Goal: Find specific page/section: Find specific page/section

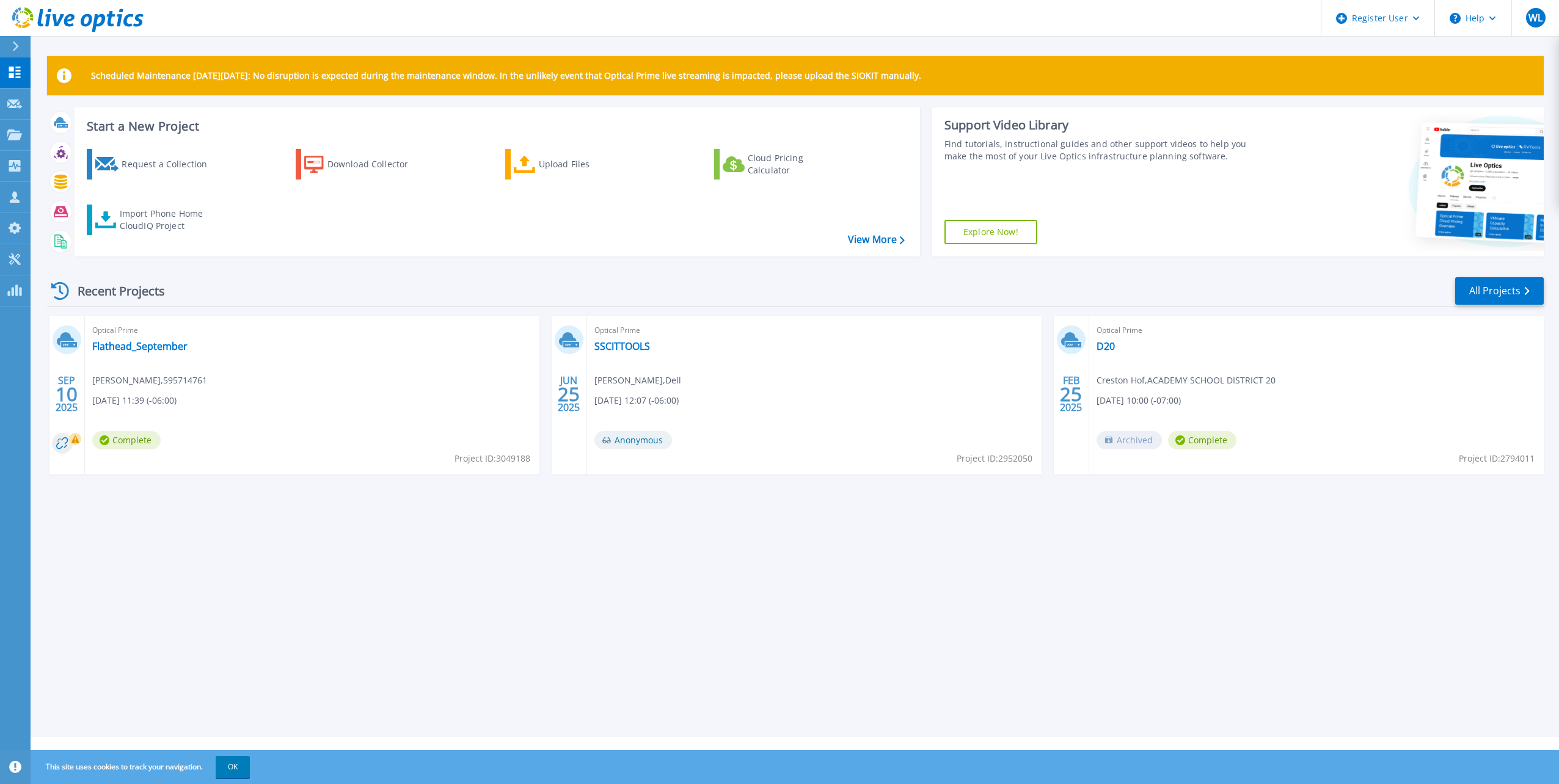
click at [8, 46] on button at bounding box center [15, 47] width 31 height 21
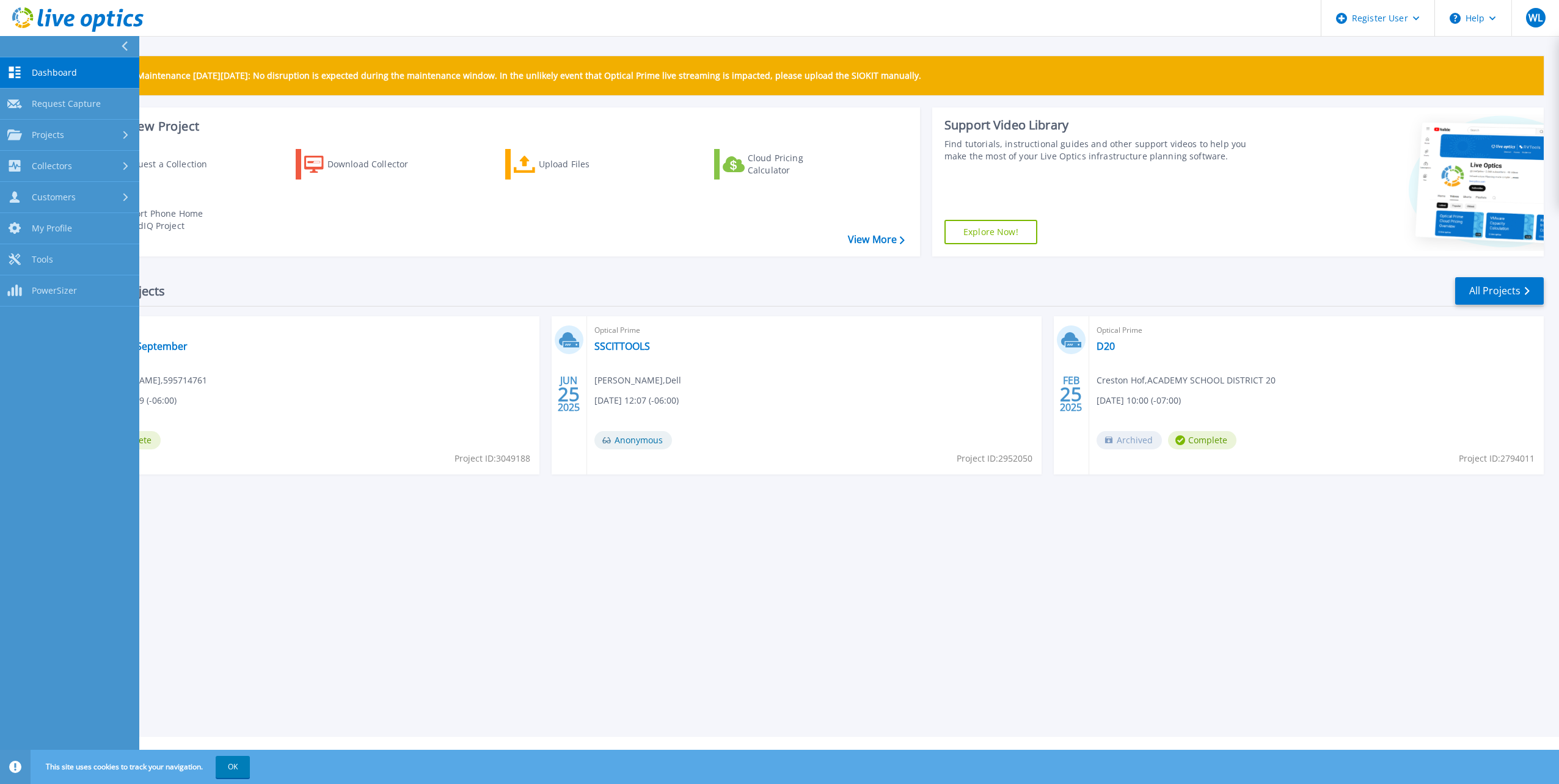
click at [120, 53] on div at bounding box center [130, 46] width 20 height 21
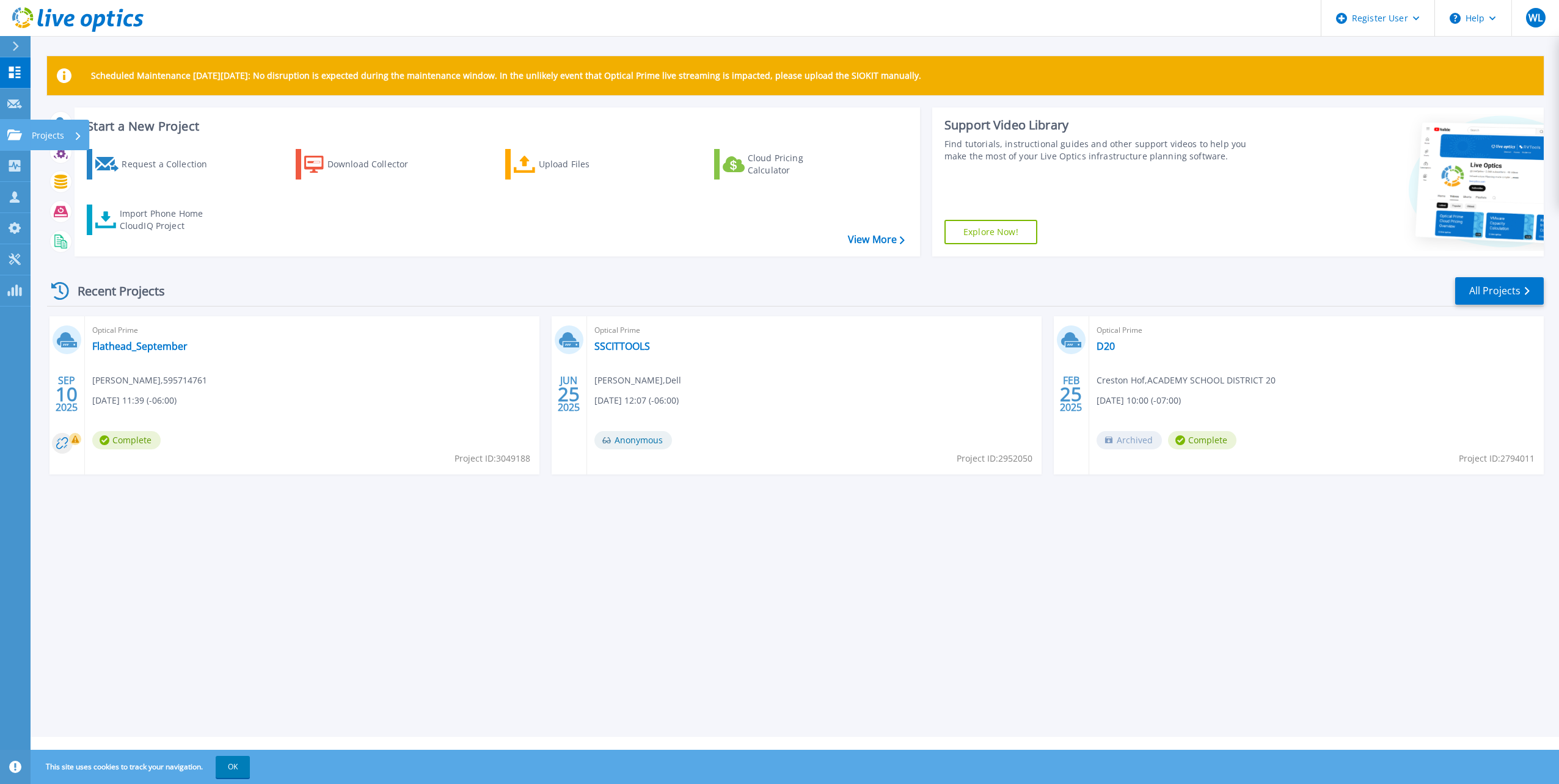
click at [16, 140] on icon at bounding box center [15, 135] width 15 height 11
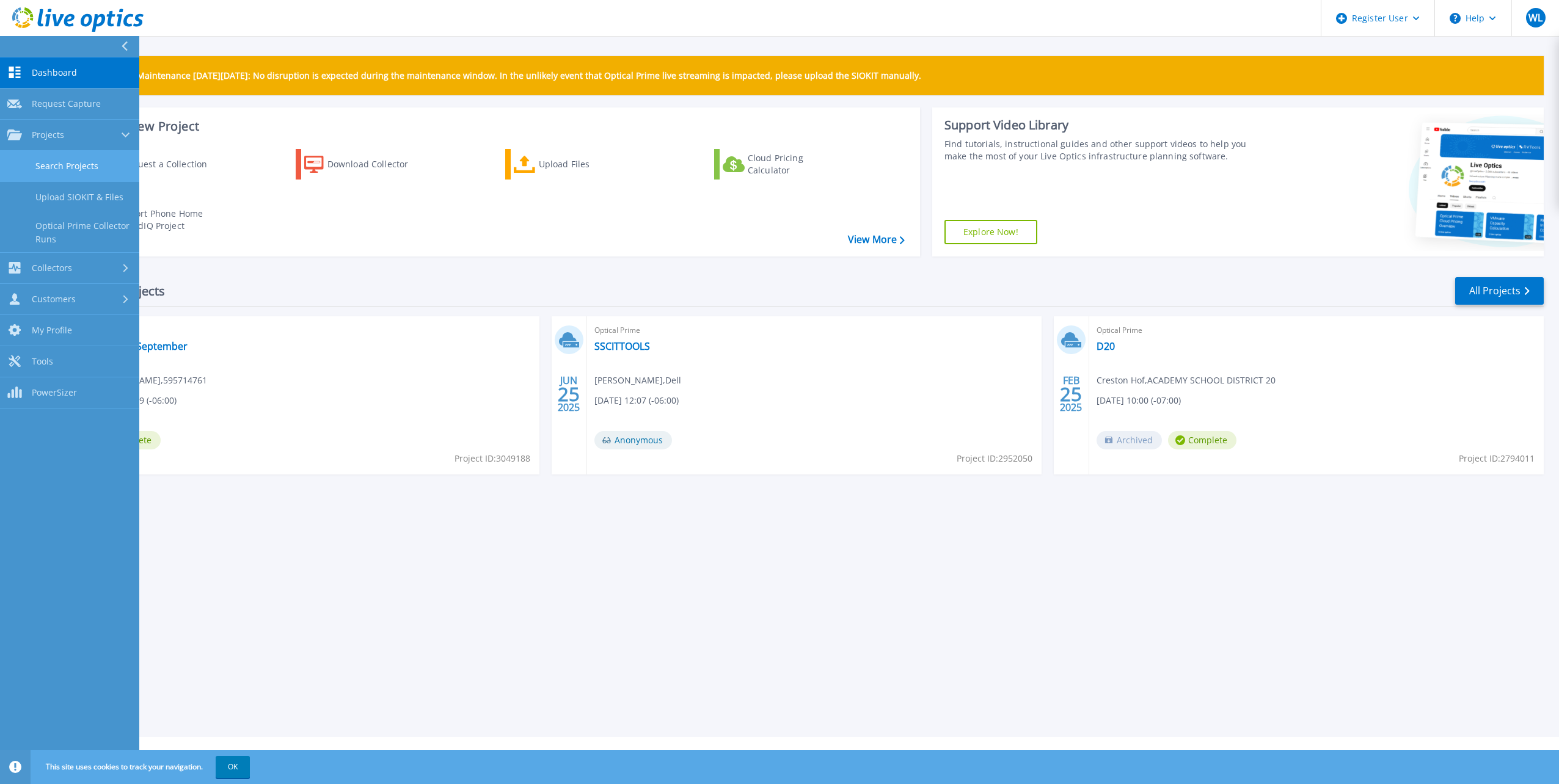
click at [76, 160] on link "Search Projects" at bounding box center [70, 166] width 139 height 31
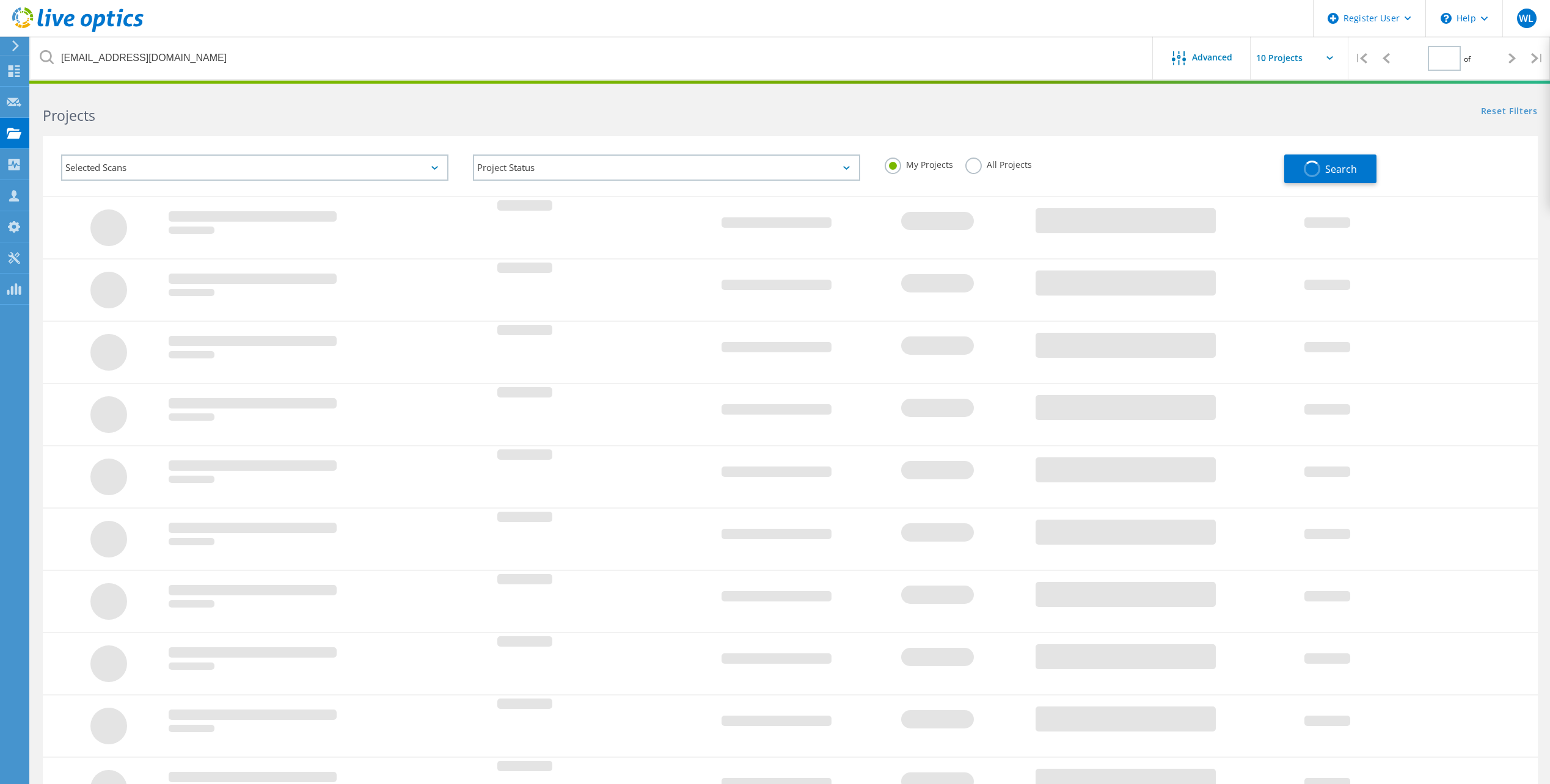
type input "1"
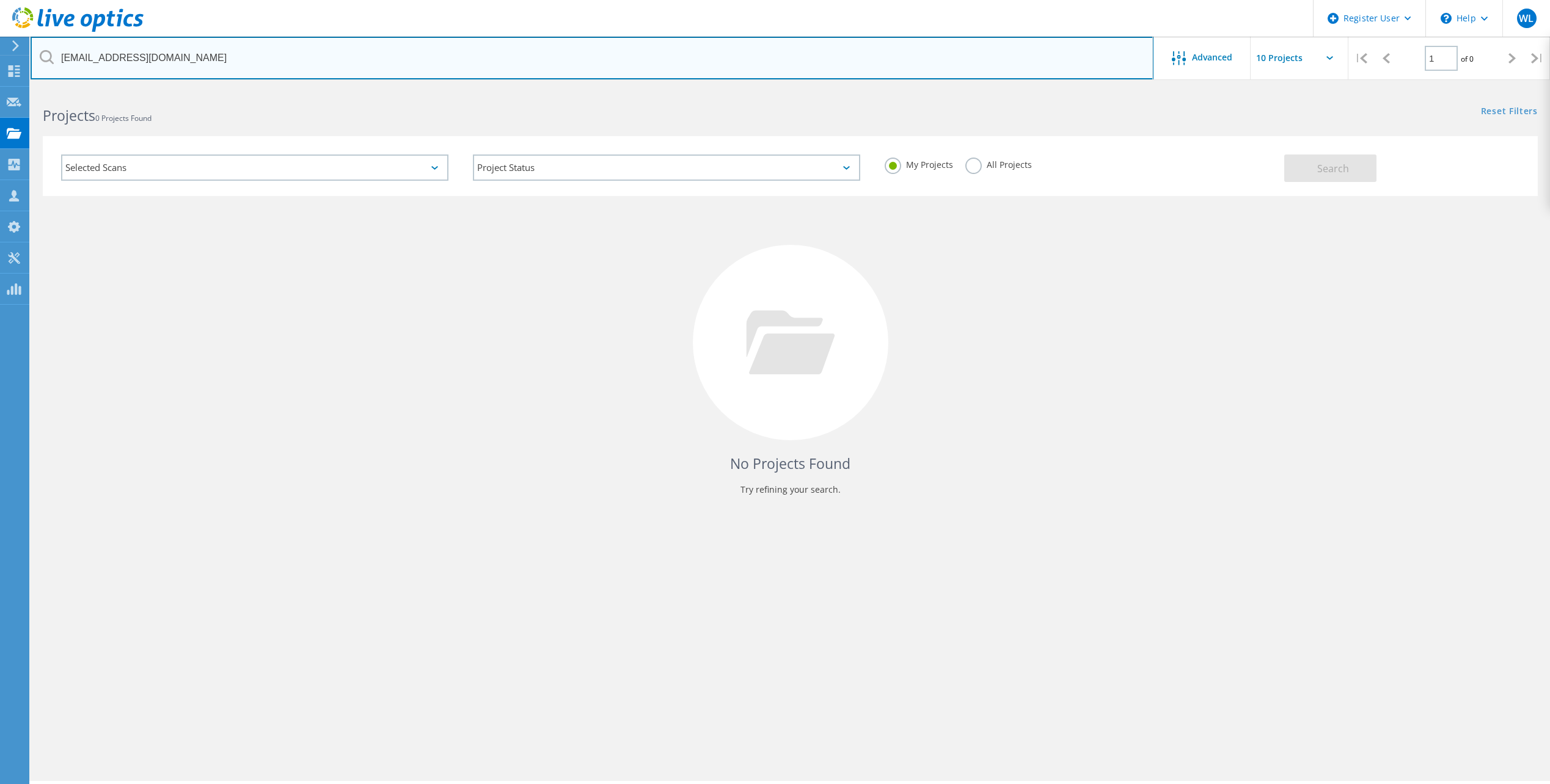
click at [141, 61] on input "jeff_williams@gfps.k12.mt.us" at bounding box center [592, 58] width 1123 height 43
click at [203, 59] on input "jeff_williams@gfps.k12.mt.us" at bounding box center [592, 58] width 1123 height 43
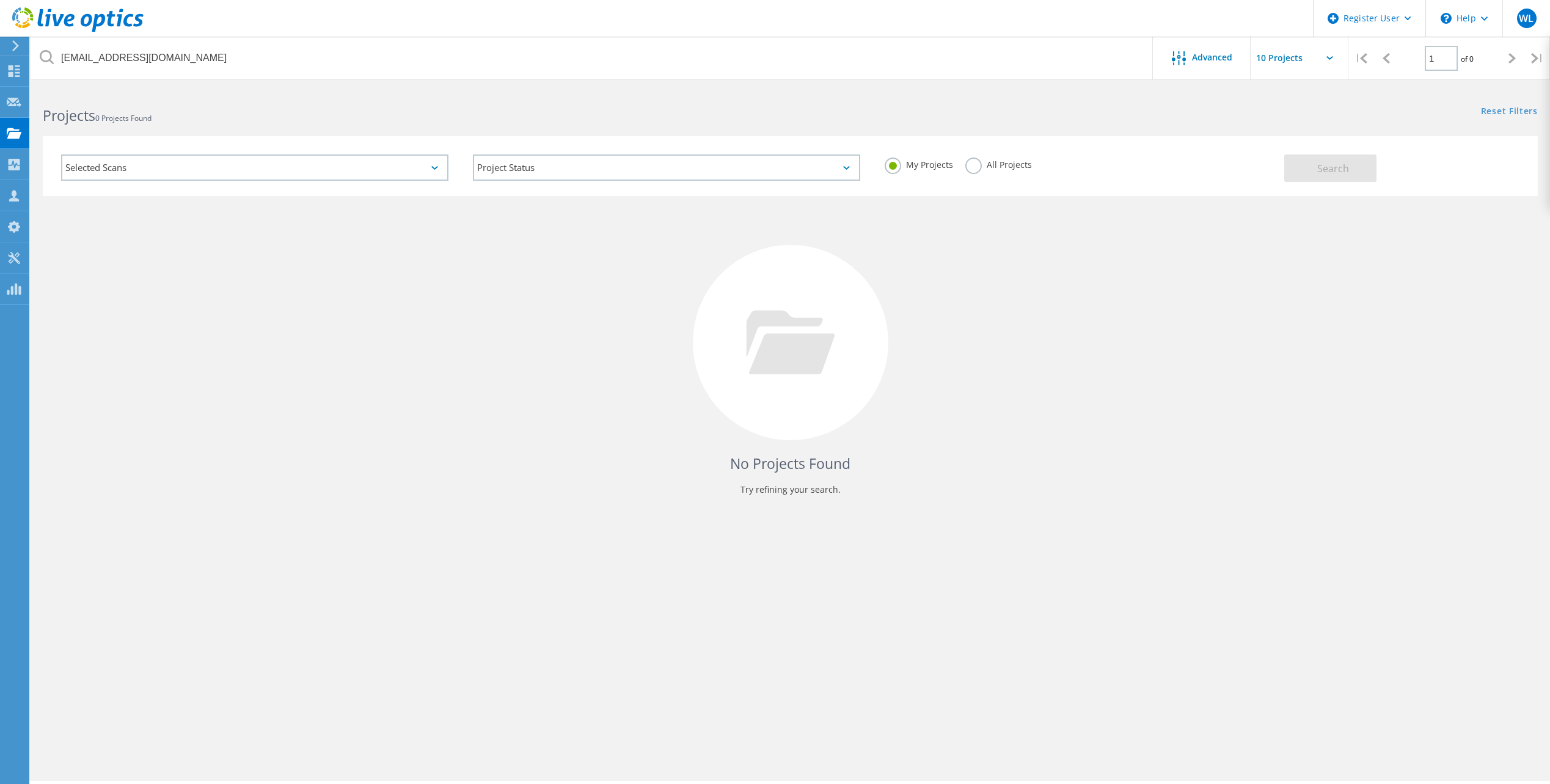
click at [987, 161] on label "All Projects" at bounding box center [998, 163] width 67 height 11
click at [0, 0] on input "All Projects" at bounding box center [0, 0] width 0 height 0
click at [980, 159] on label "All Projects" at bounding box center [998, 163] width 67 height 11
click at [0, 0] on input "All Projects" at bounding box center [0, 0] width 0 height 0
click at [1360, 178] on button "Search" at bounding box center [1330, 169] width 92 height 28
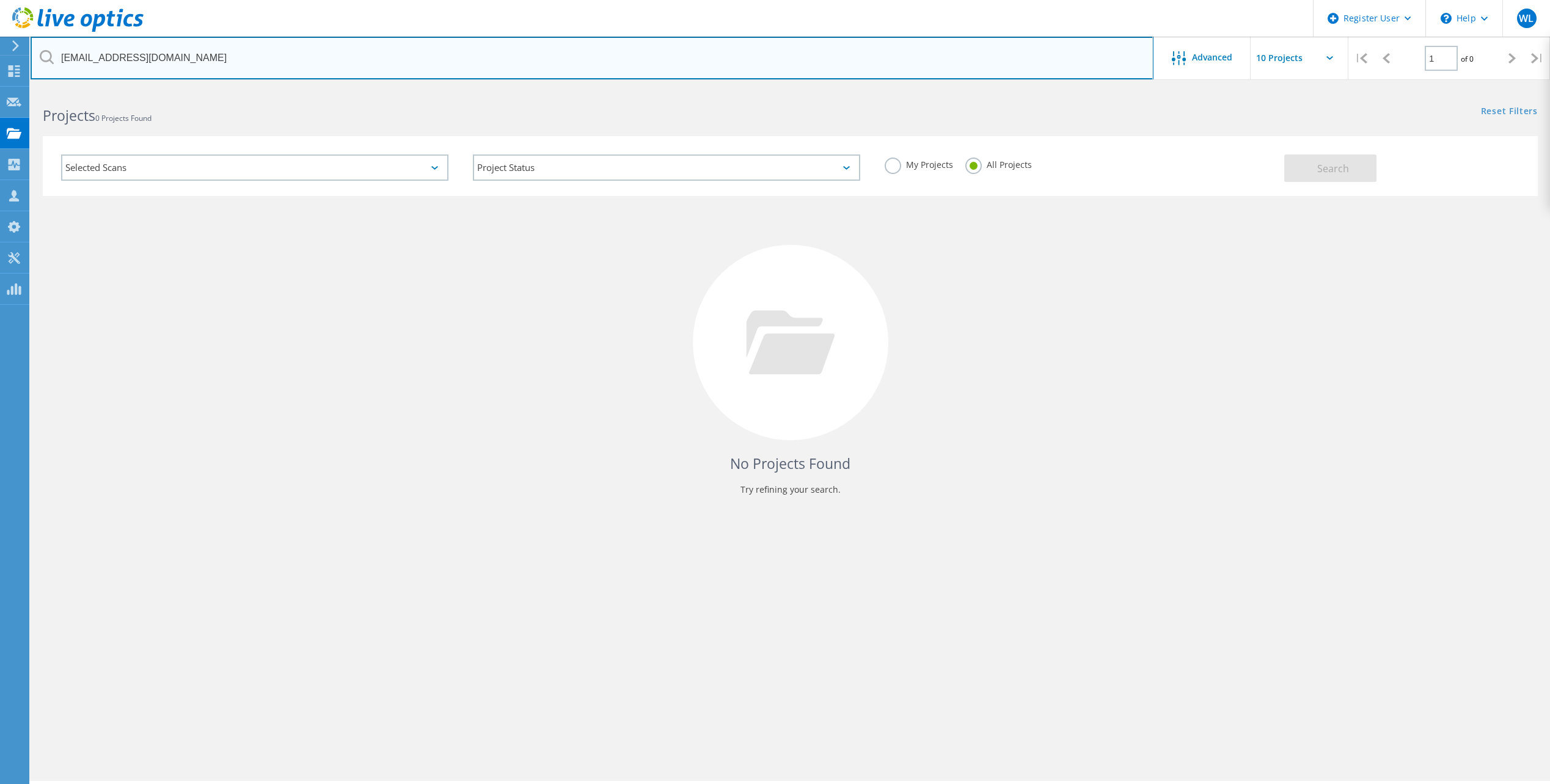
click at [226, 59] on input "jeff_williams@gfps.k12.mt.us" at bounding box center [592, 58] width 1123 height 43
click at [225, 59] on input "jeff_williams@gfps.k12.mt.us" at bounding box center [592, 58] width 1123 height 43
paste input "Great Falls Public School"
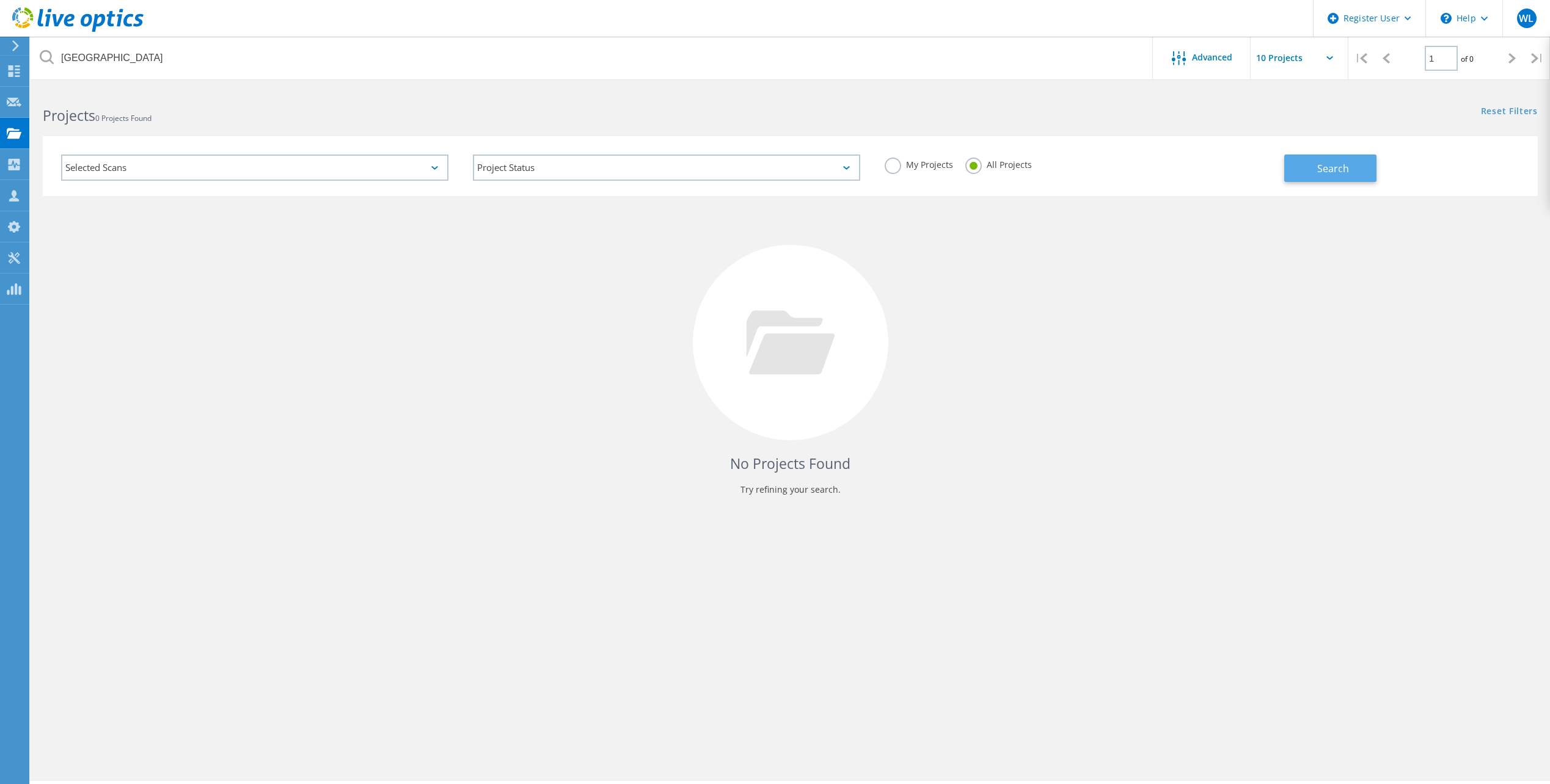
click at [1353, 165] on button "Search" at bounding box center [1330, 169] width 92 height 28
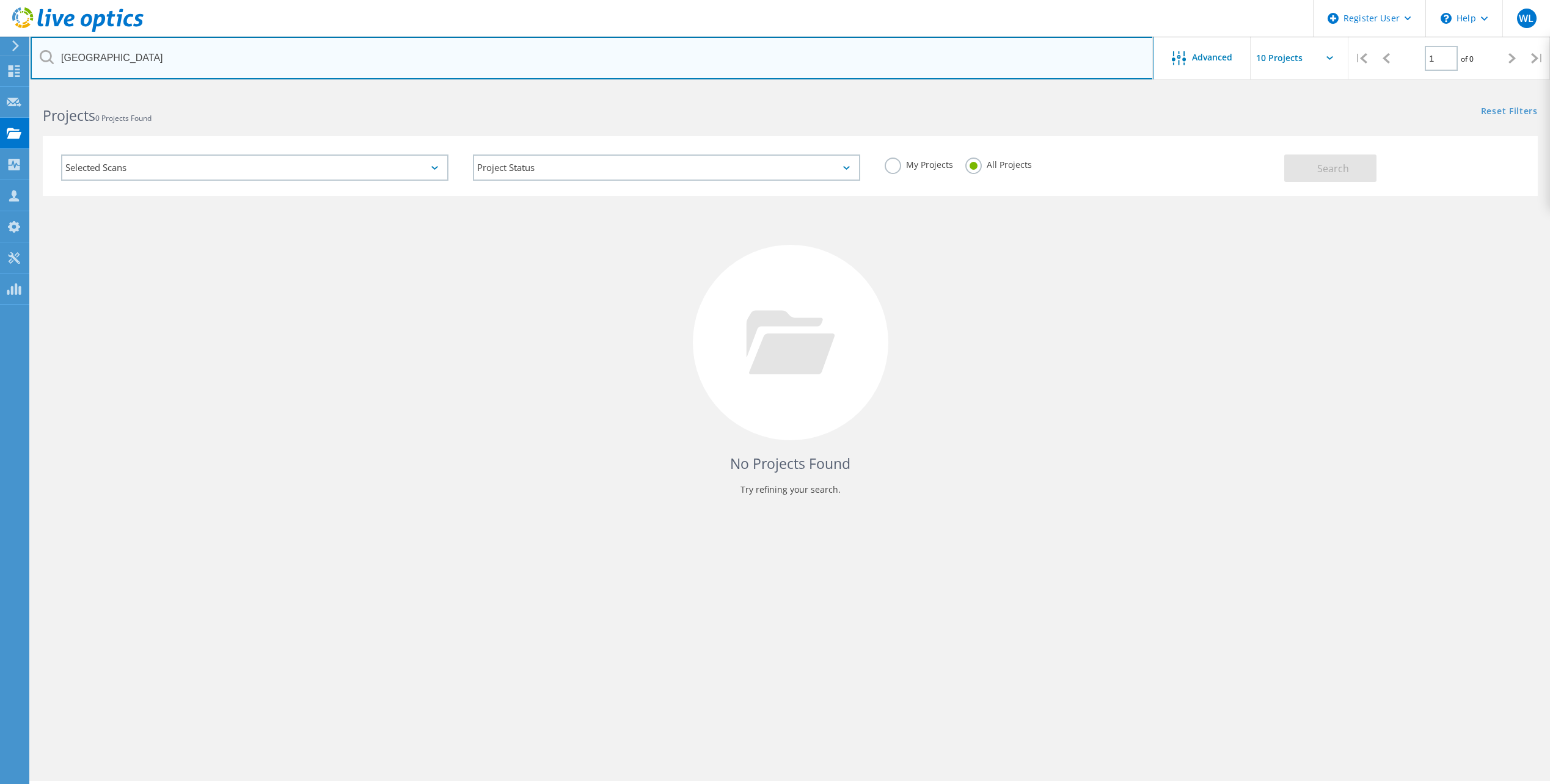
click at [225, 71] on input "Great Falls Public Schools" at bounding box center [592, 58] width 1123 height 43
click at [218, 64] on input "Great Falls Public Schools" at bounding box center [592, 58] width 1123 height 43
click at [349, 70] on input "Great Falls Public Schools" at bounding box center [592, 58] width 1123 height 43
click at [348, 70] on input "Great Falls Public Schools" at bounding box center [592, 58] width 1123 height 43
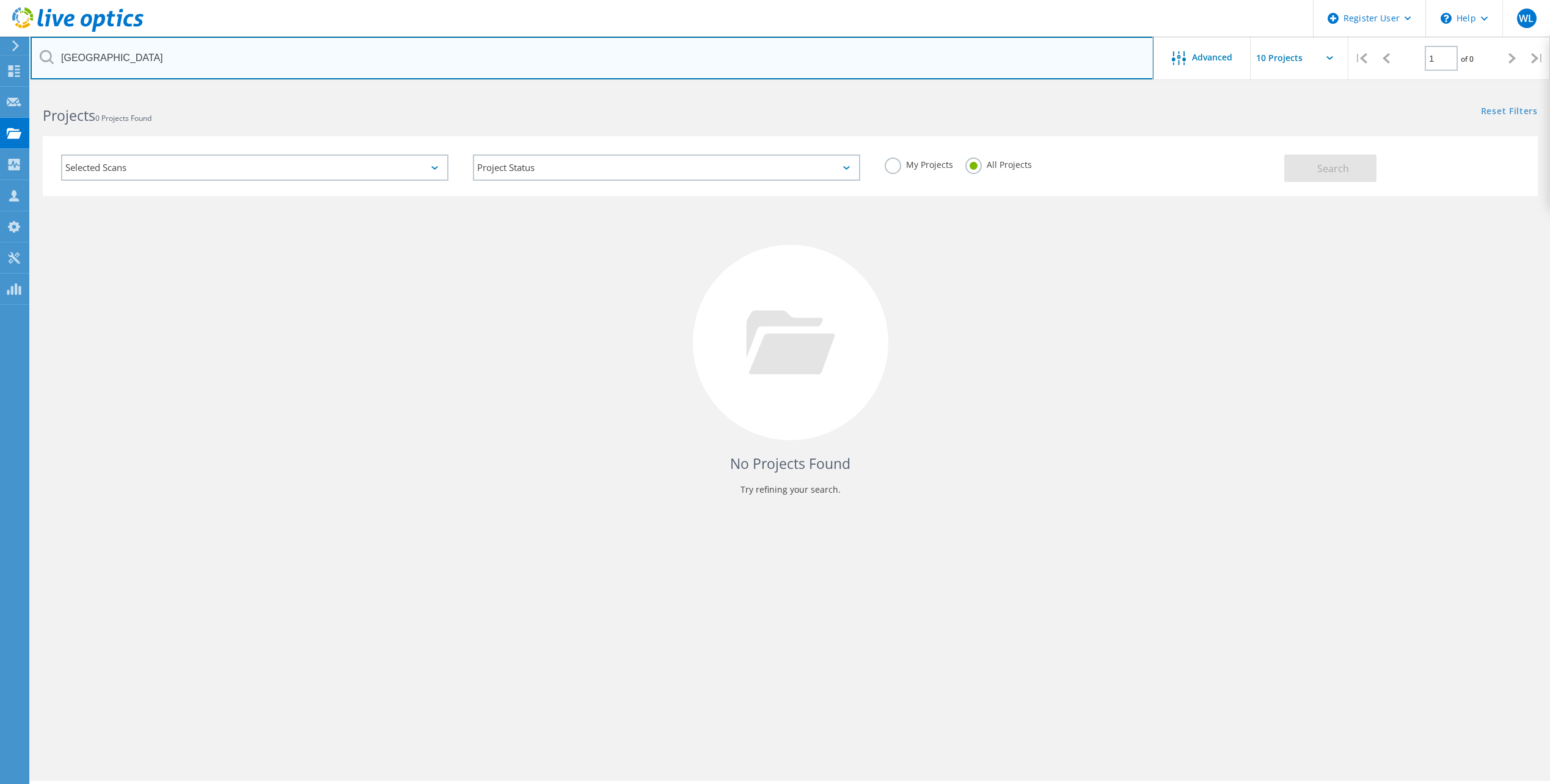
click at [348, 70] on input "Great Falls Public Schools" at bounding box center [592, 58] width 1123 height 43
paste input "tom_hering@gfps.k12.mt.u"
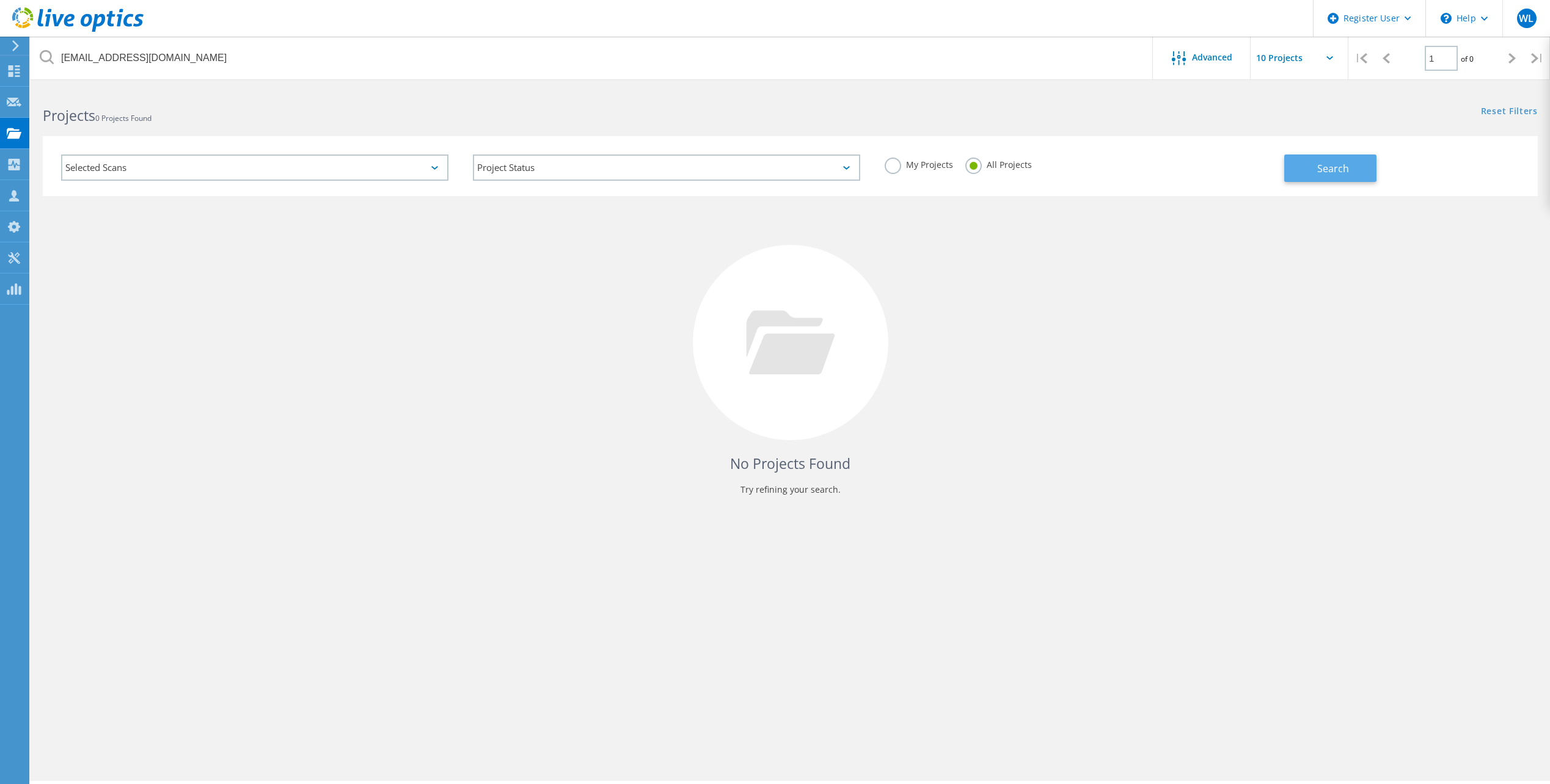
click at [1315, 169] on button "Search" at bounding box center [1330, 169] width 92 height 28
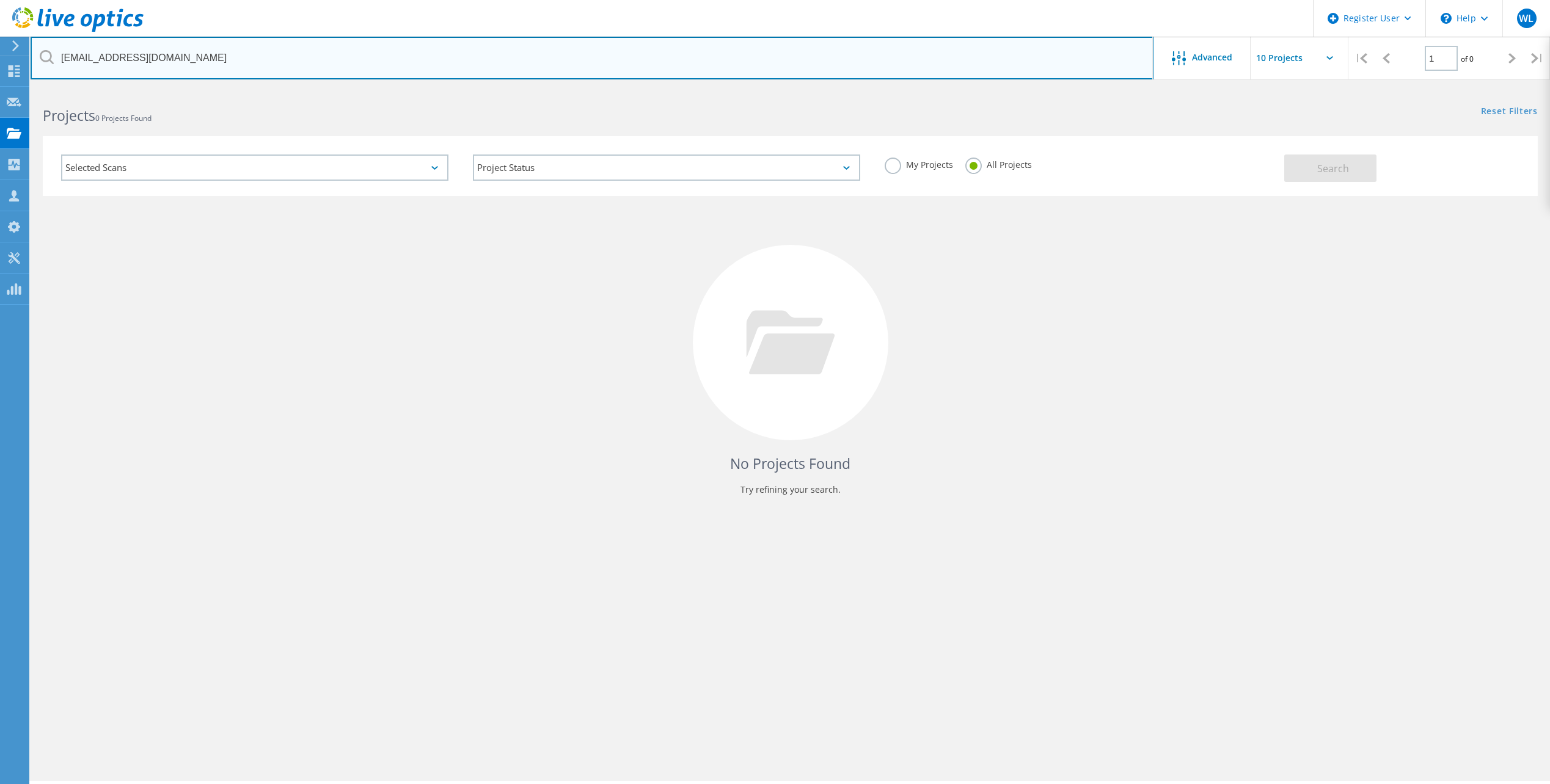
click at [250, 56] on input "tom_hering@gfps.k12.mt.us" at bounding box center [592, 58] width 1123 height 43
paste input "GREAT FALLS SCHOOL DIST 1"
type input "GREAT FALLS SCHOOL DIST 1"
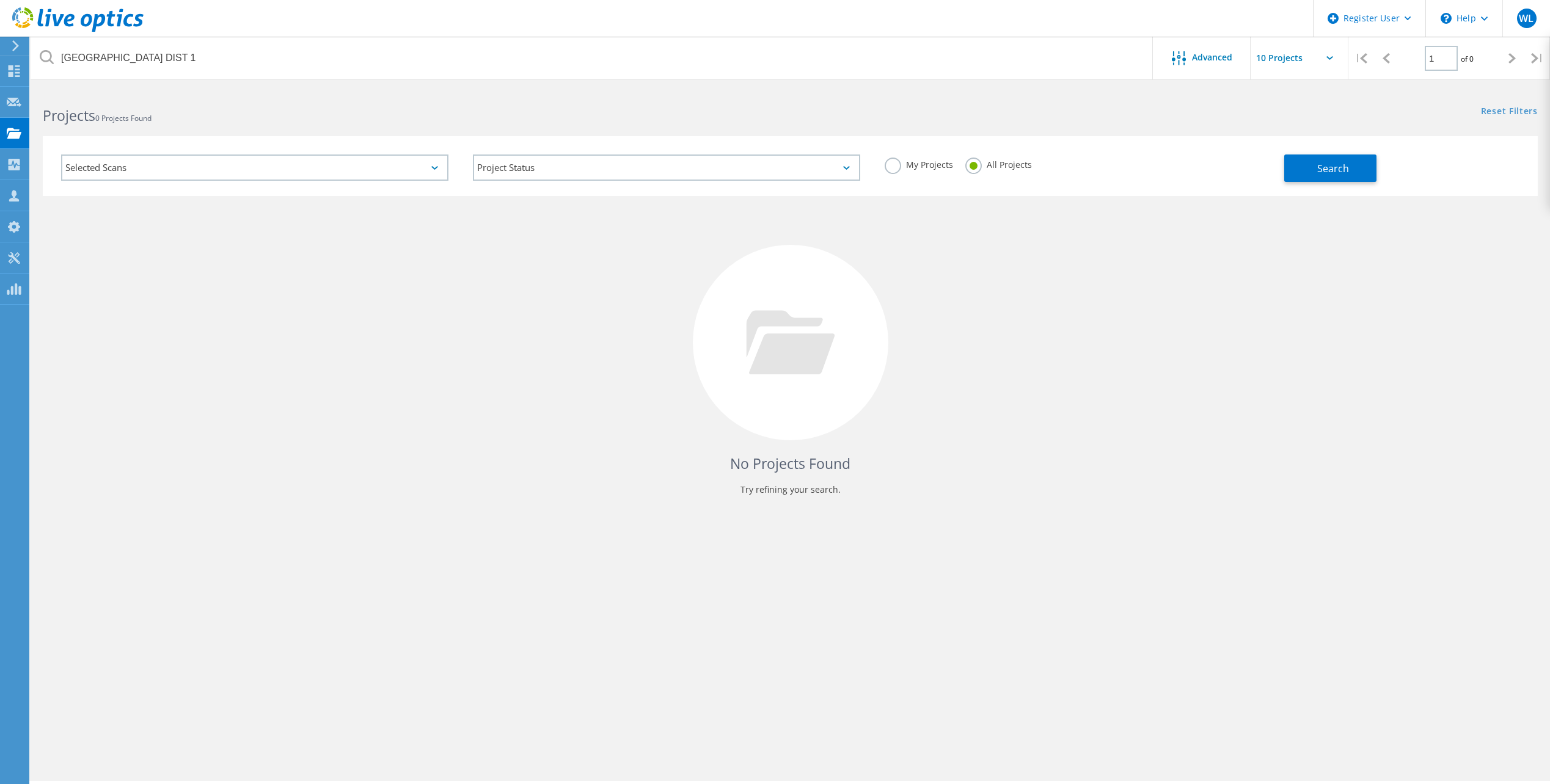
click at [1339, 152] on div "Search" at bounding box center [1407, 162] width 247 height 40
click at [1338, 162] on span "Search" at bounding box center [1332, 169] width 31 height 14
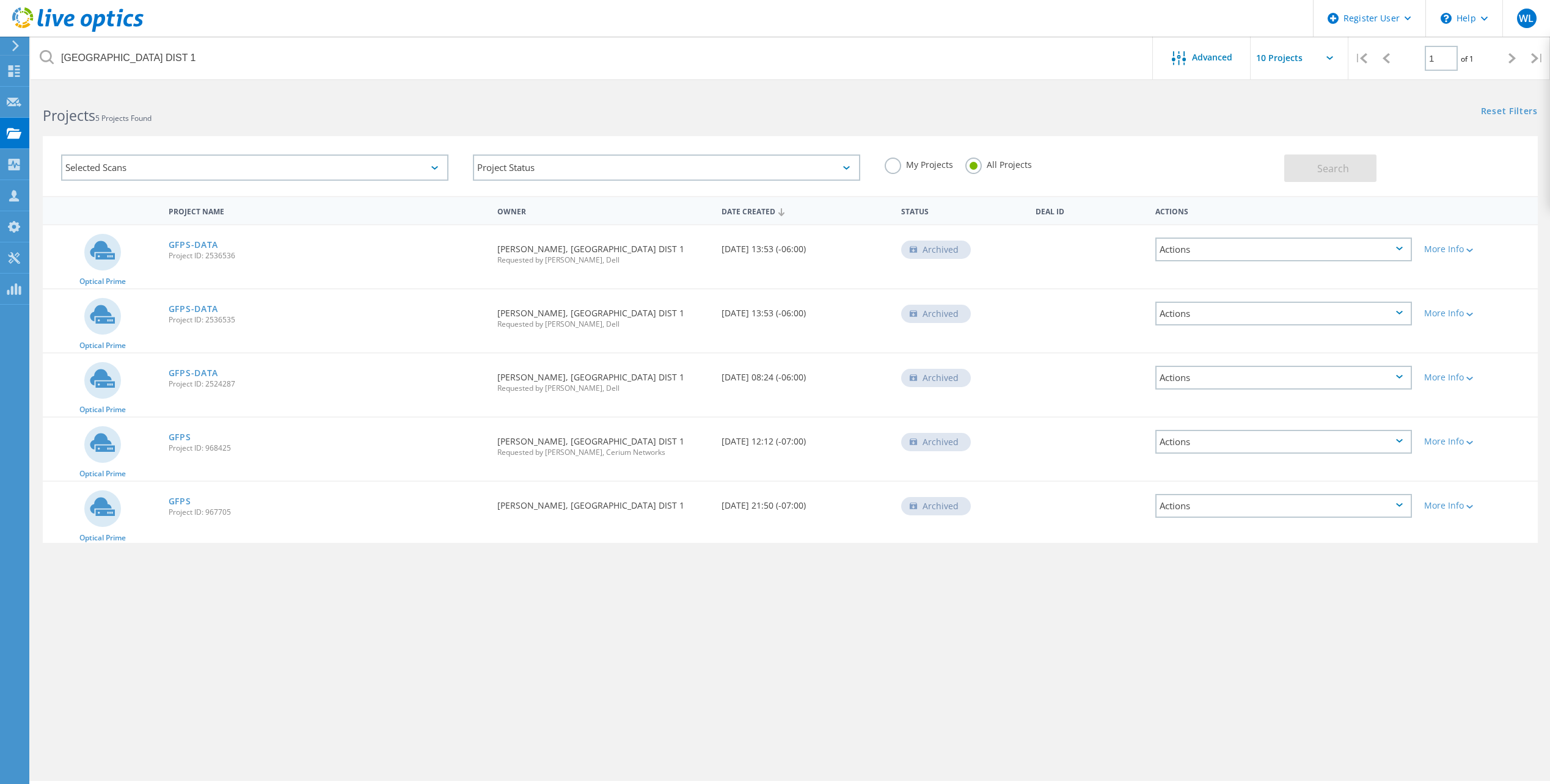
click at [911, 247] on icon at bounding box center [914, 250] width 8 height 6
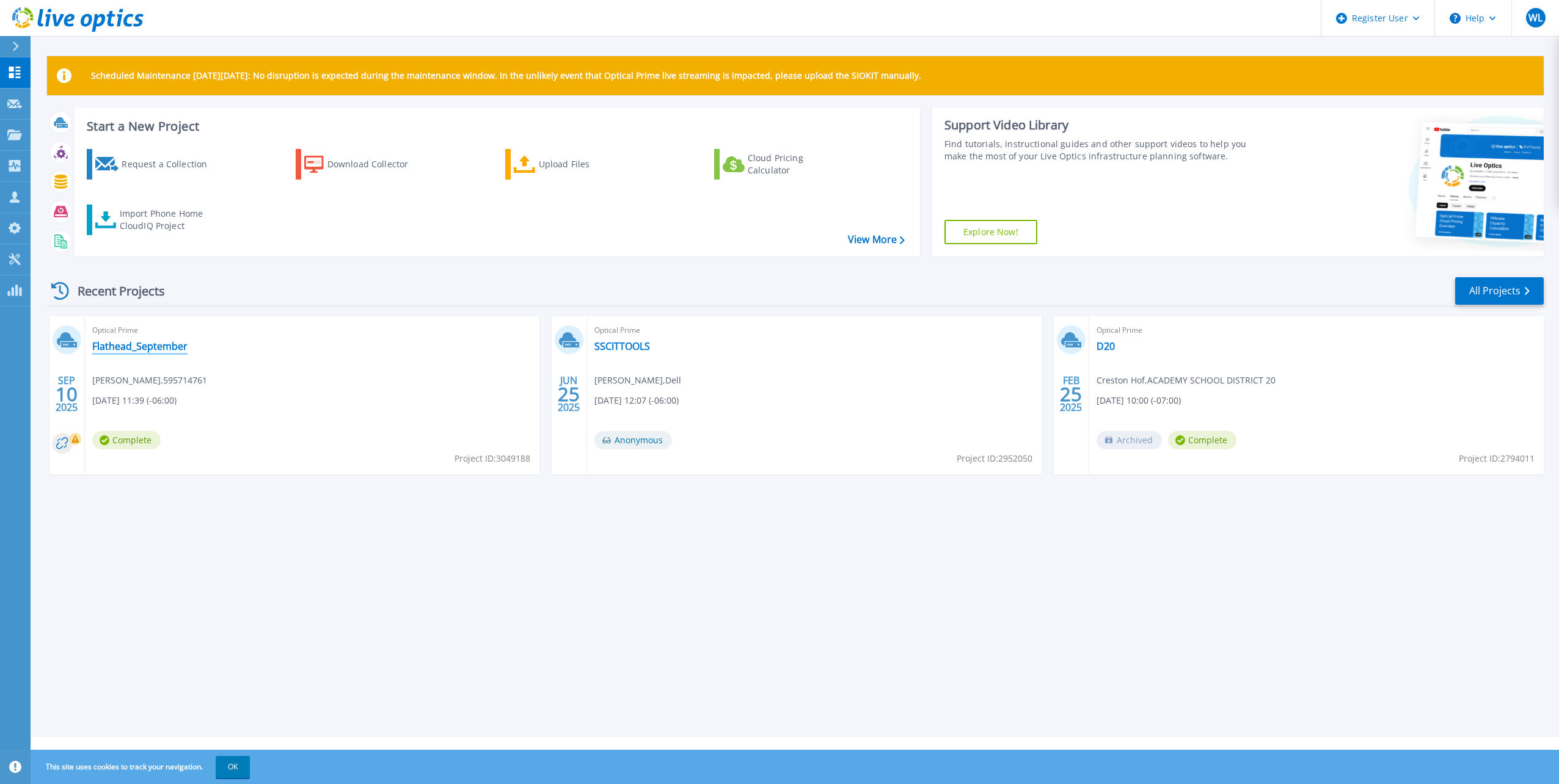
click at [169, 352] on link "Flathead_September" at bounding box center [139, 346] width 95 height 12
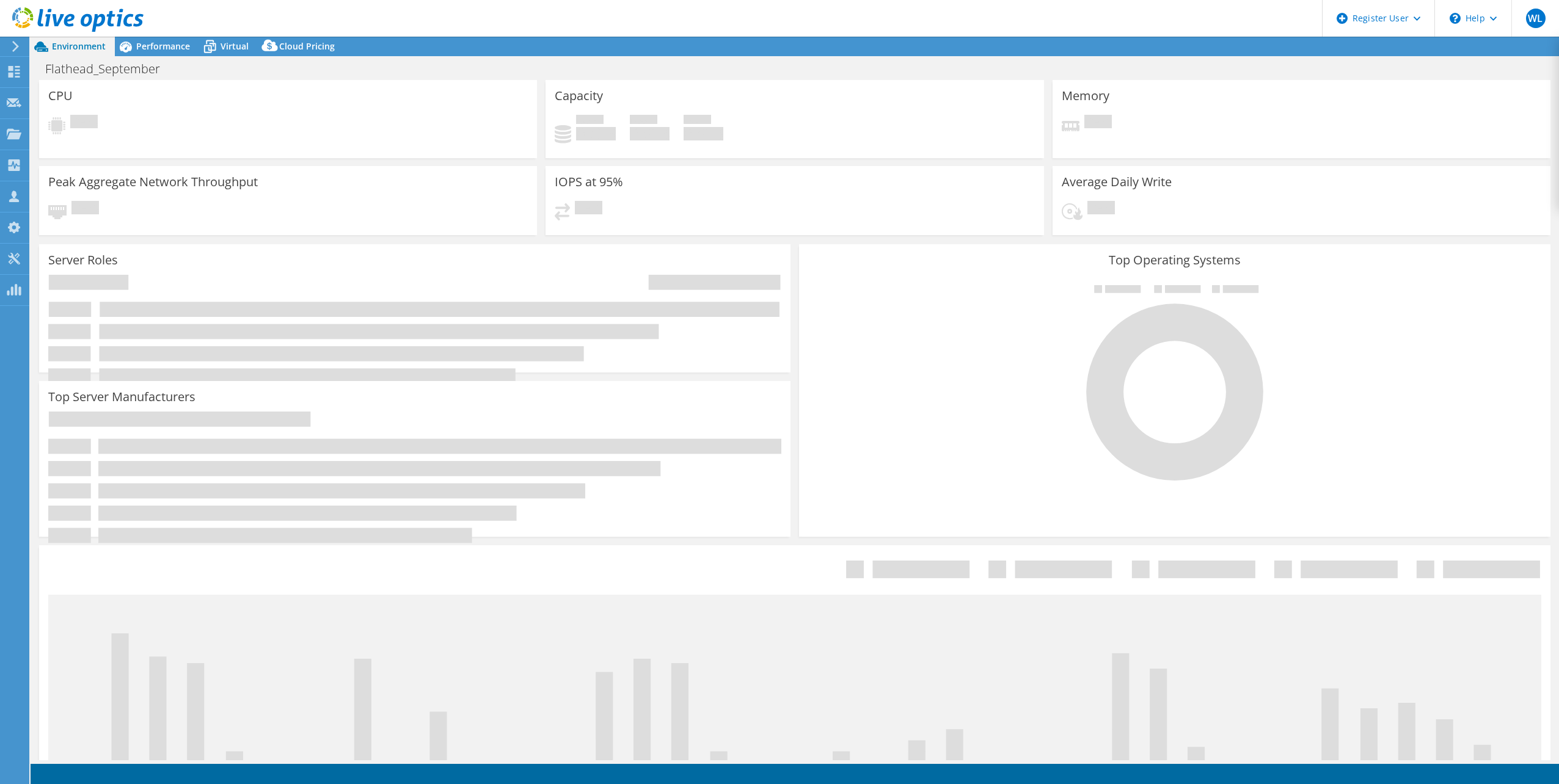
select select "USD"
